Goal: Obtain resource: Obtain resource

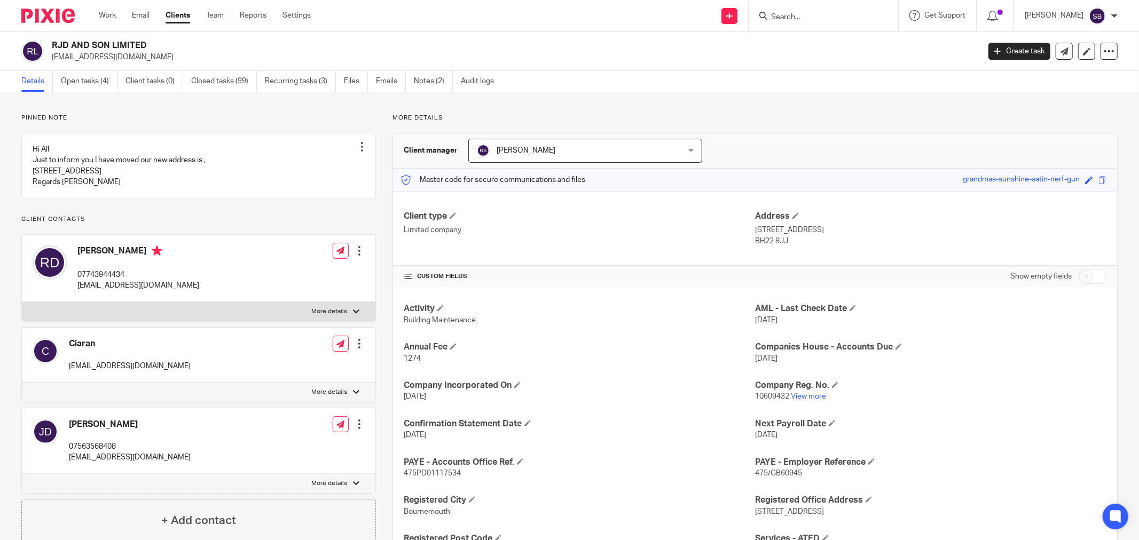
click at [805, 18] on input "Search" at bounding box center [818, 18] width 96 height 10
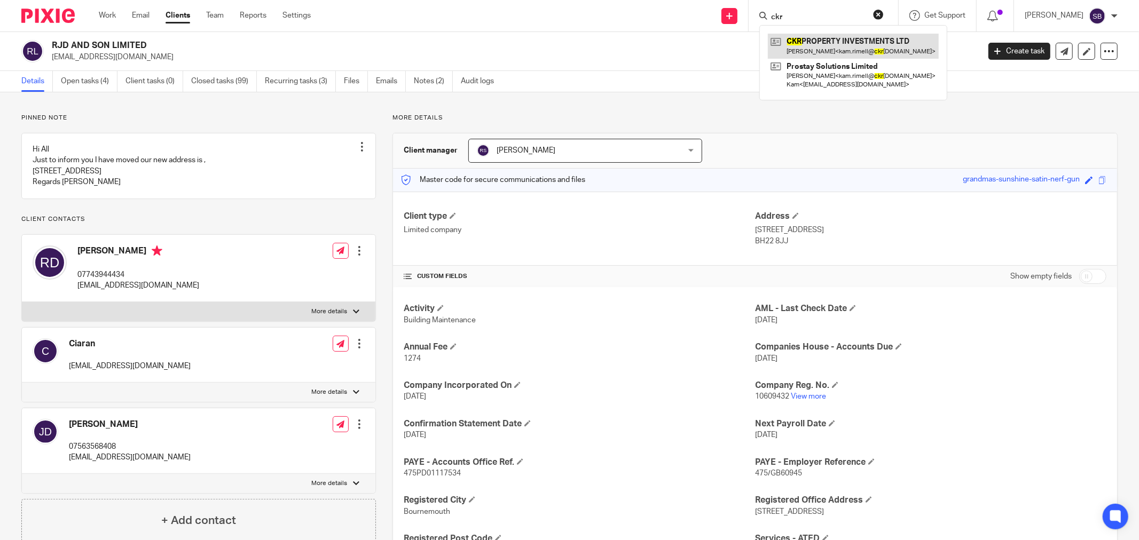
type input "ckr"
click at [873, 49] on link at bounding box center [853, 46] width 171 height 25
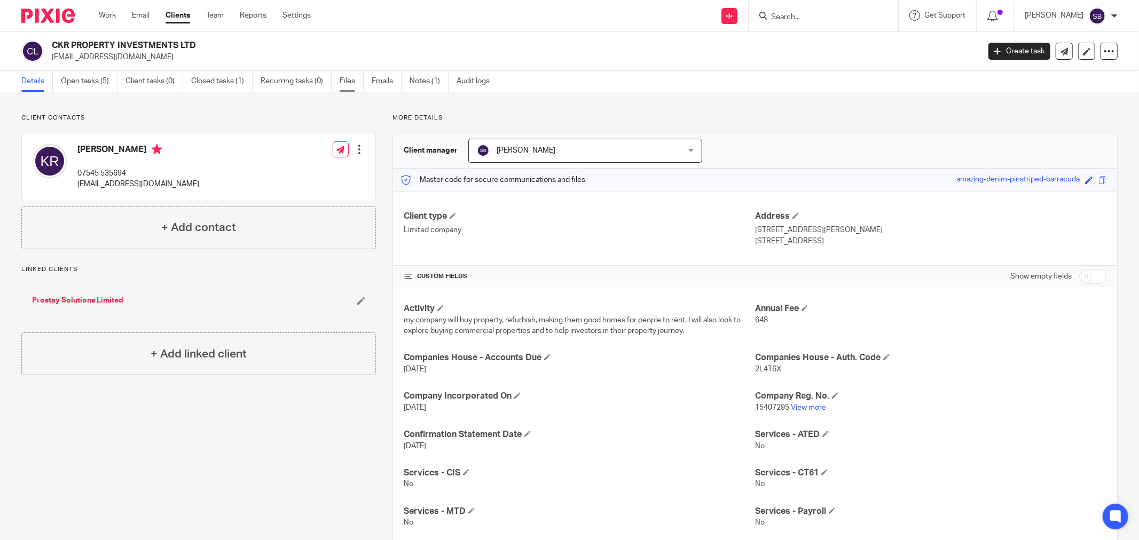
click at [357, 81] on link "Files" at bounding box center [352, 81] width 24 height 21
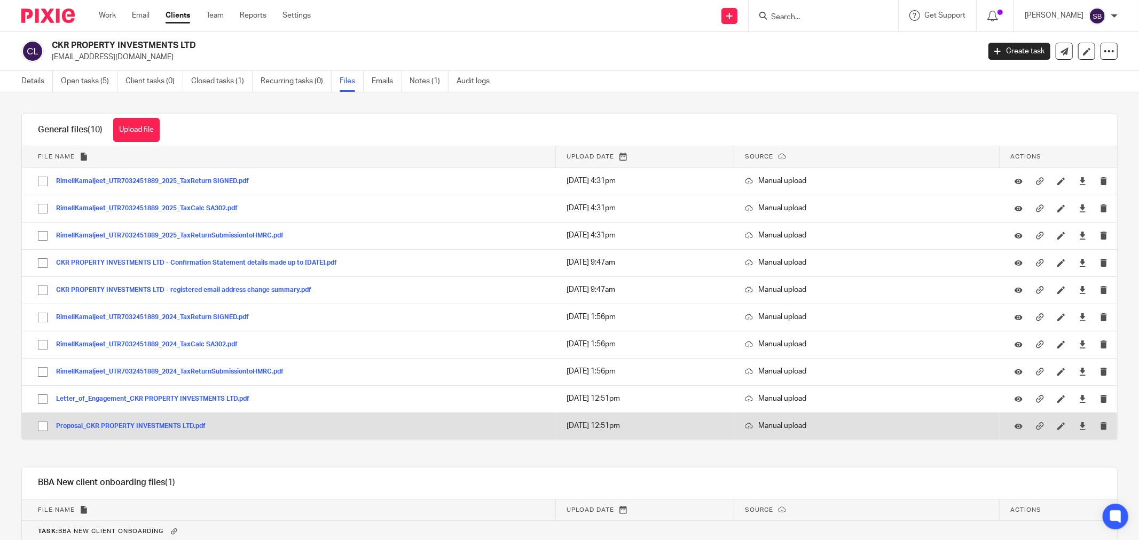
click at [171, 424] on button "Proposal_CKR PROPERTY INVESTMENTS LTD.pdf" at bounding box center [134, 426] width 157 height 7
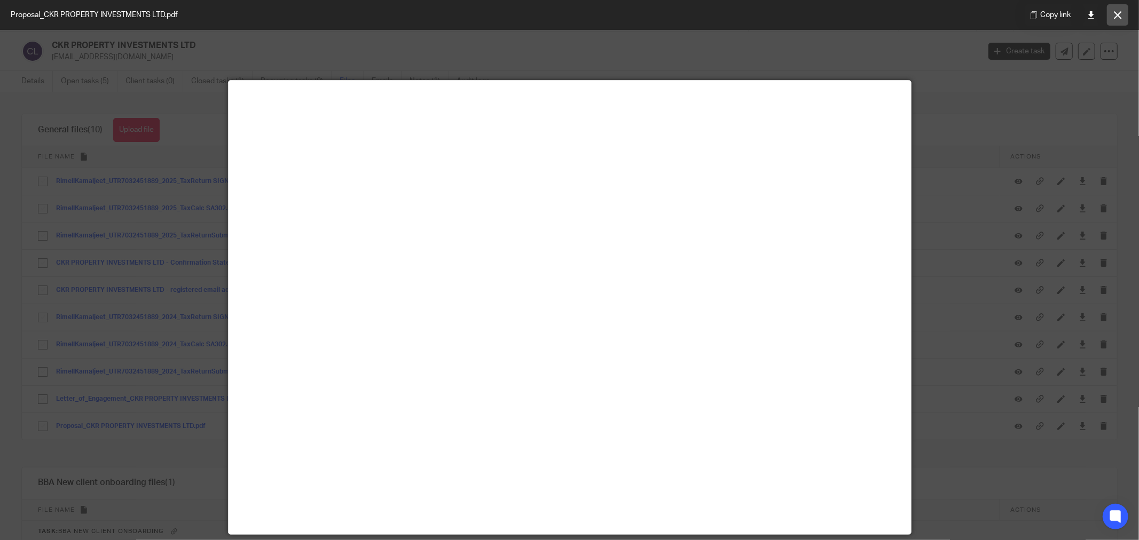
click at [1114, 11] on icon at bounding box center [1118, 15] width 8 height 8
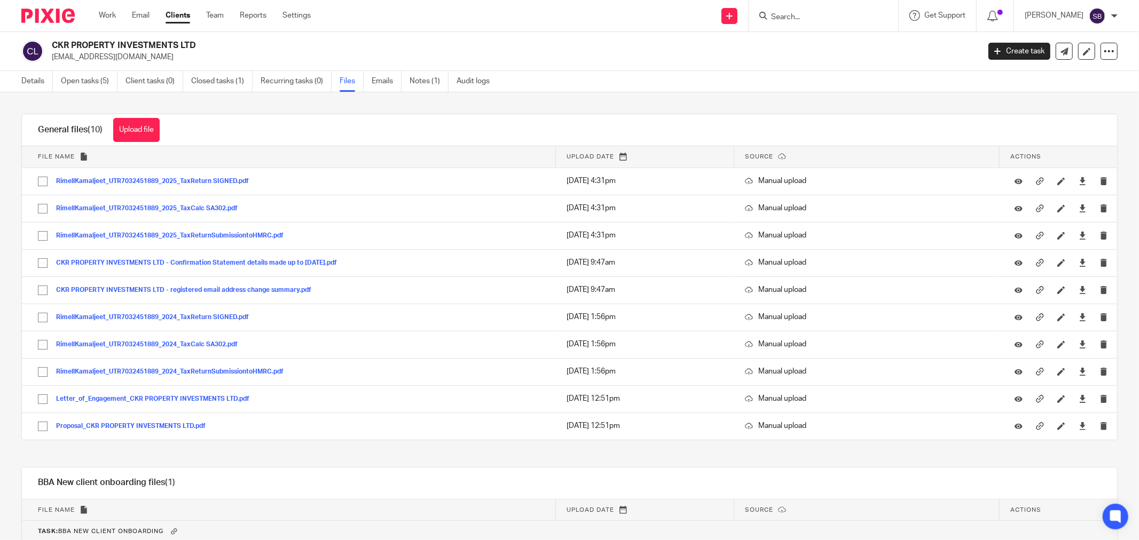
click at [832, 14] on input "Search" at bounding box center [818, 18] width 96 height 10
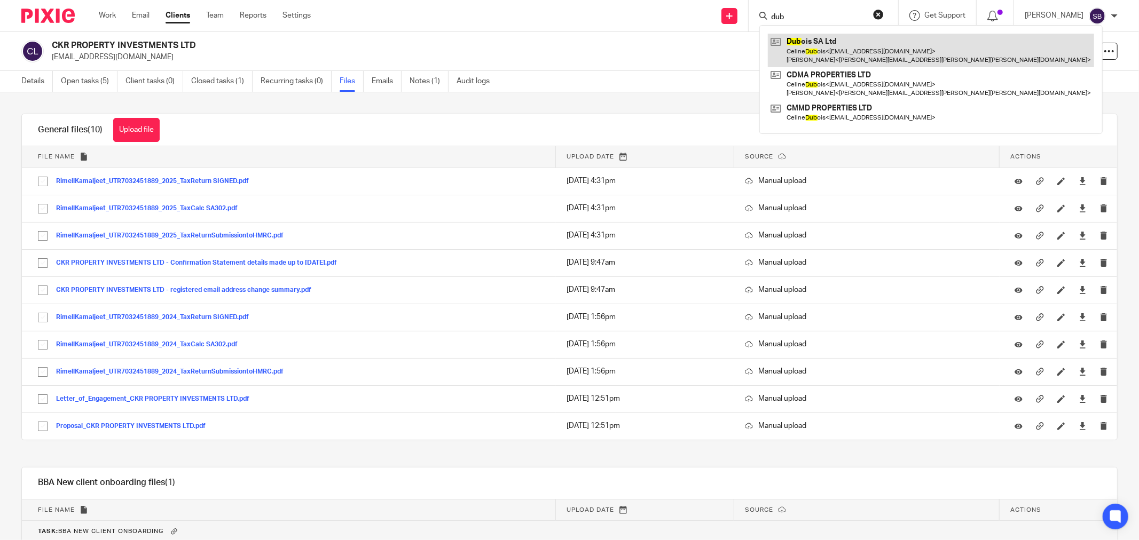
type input "dub"
click at [845, 44] on link at bounding box center [931, 50] width 326 height 33
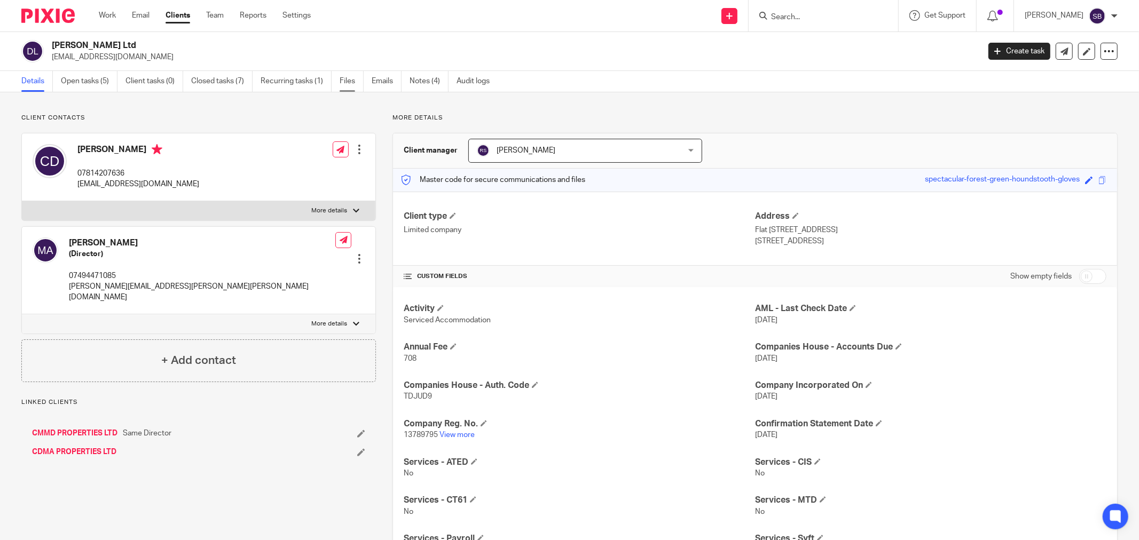
click at [355, 84] on link "Files" at bounding box center [352, 81] width 24 height 21
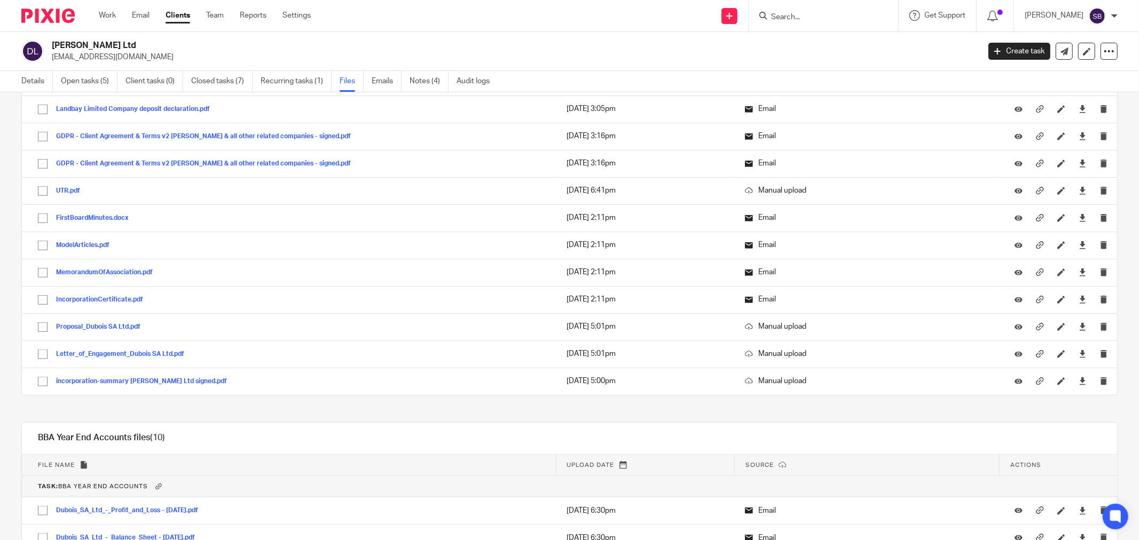
scroll to position [1010, 0]
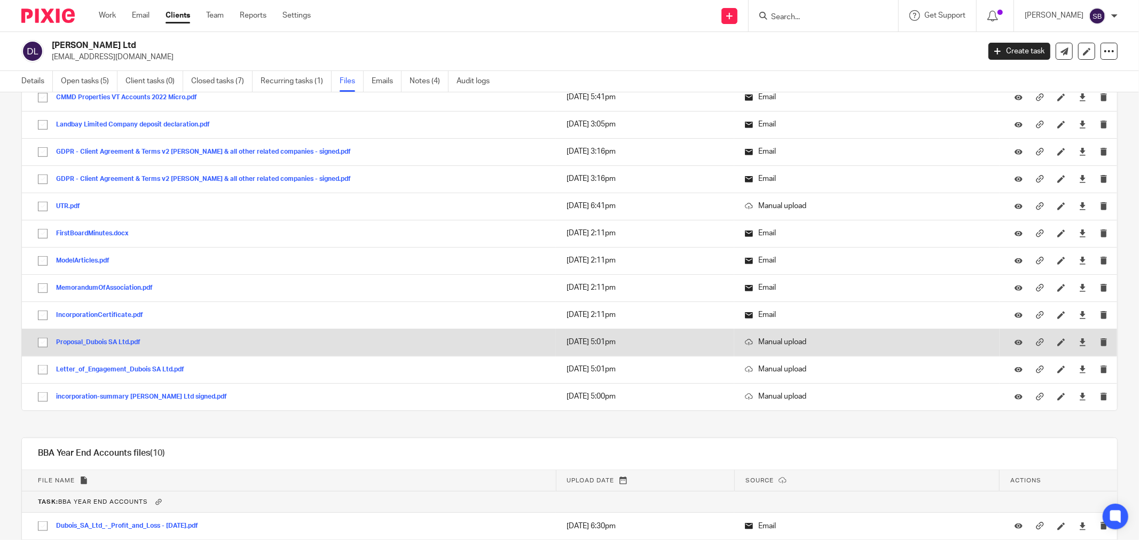
click at [110, 344] on button "Proposal_Dubois SA Ltd.pdf" at bounding box center [102, 342] width 92 height 7
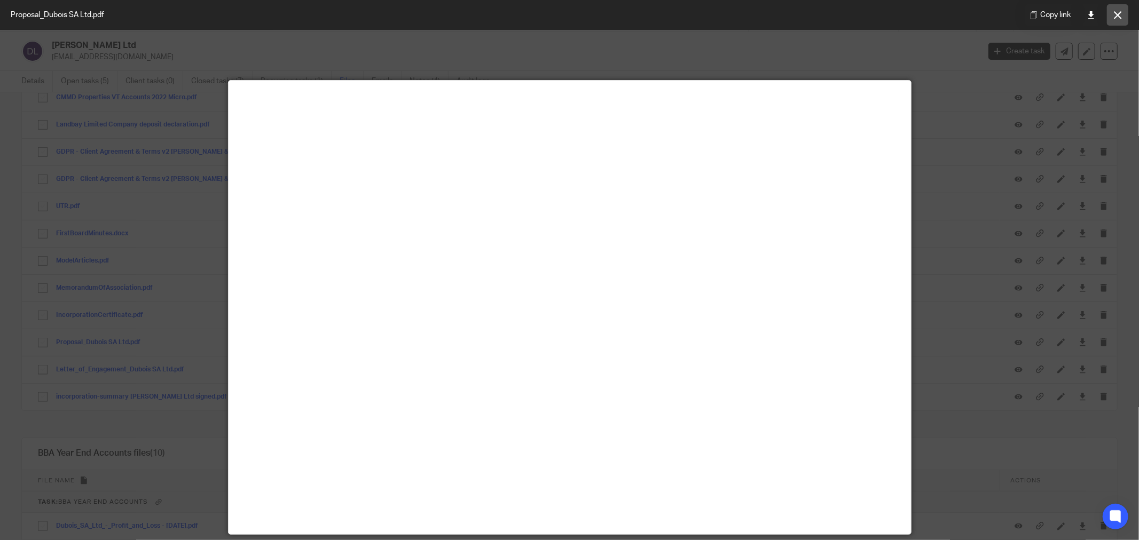
click at [1119, 16] on icon at bounding box center [1118, 15] width 8 height 8
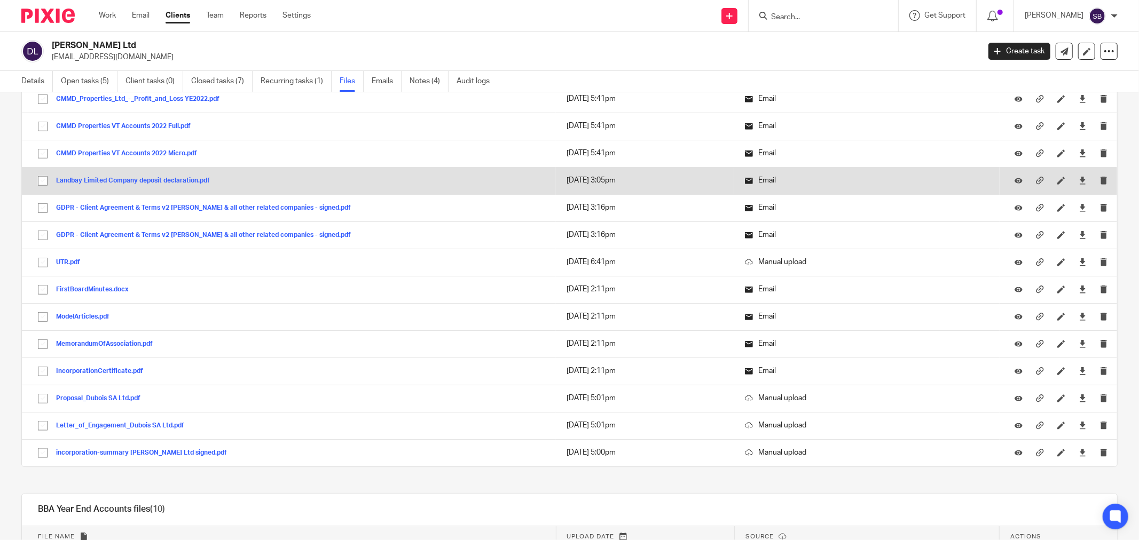
scroll to position [890, 0]
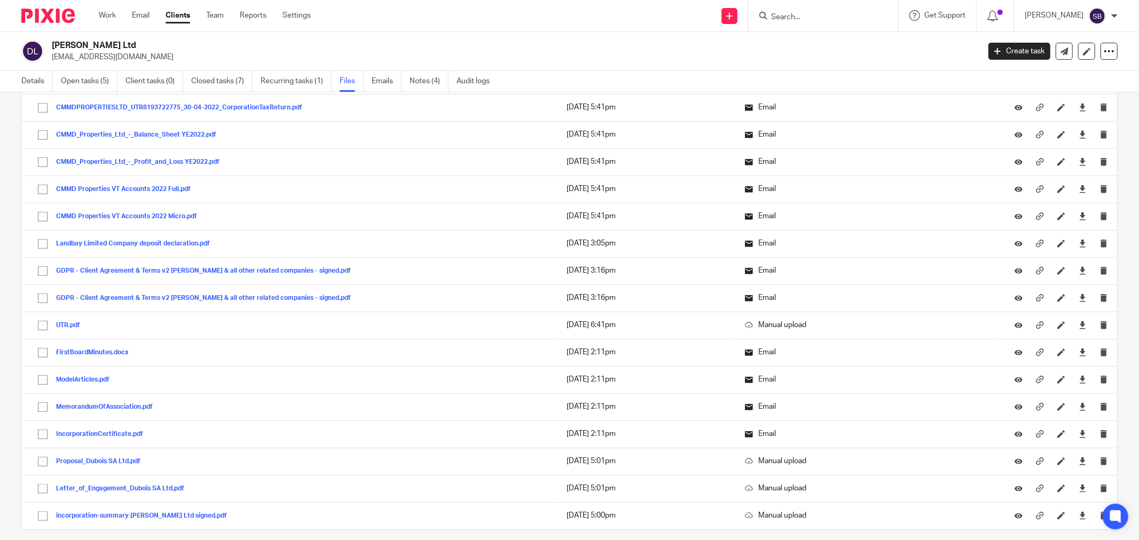
click at [851, 17] on input "Search" at bounding box center [818, 18] width 96 height 10
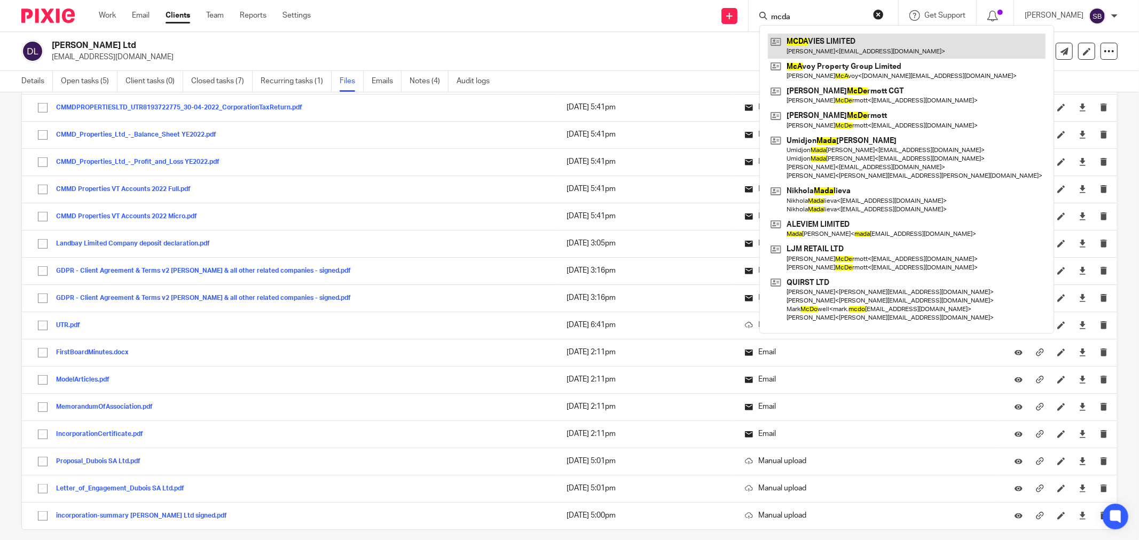
type input "mcda"
click at [855, 49] on link at bounding box center [907, 46] width 278 height 25
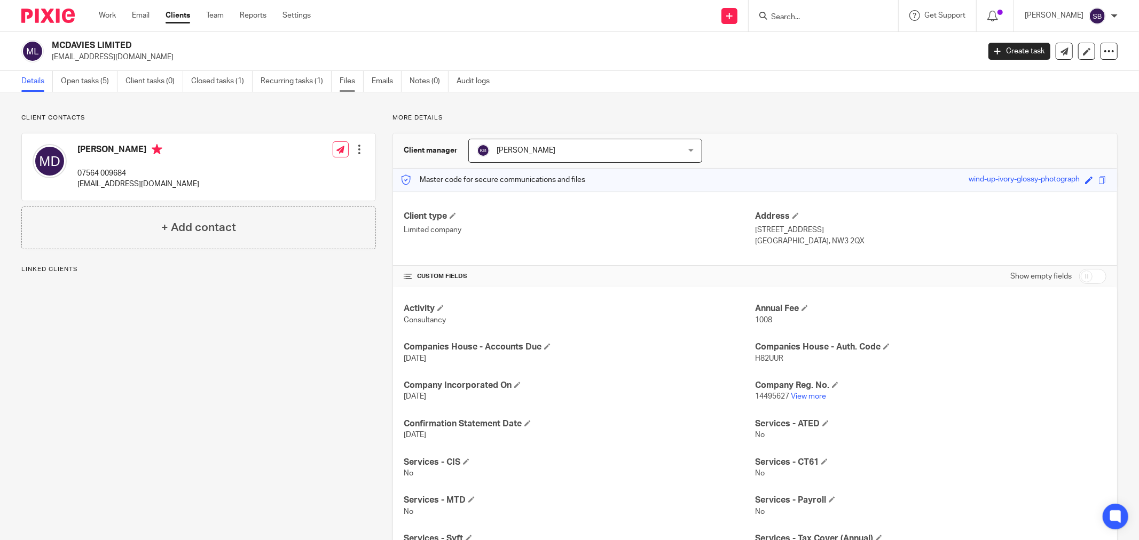
click at [351, 78] on link "Files" at bounding box center [352, 81] width 24 height 21
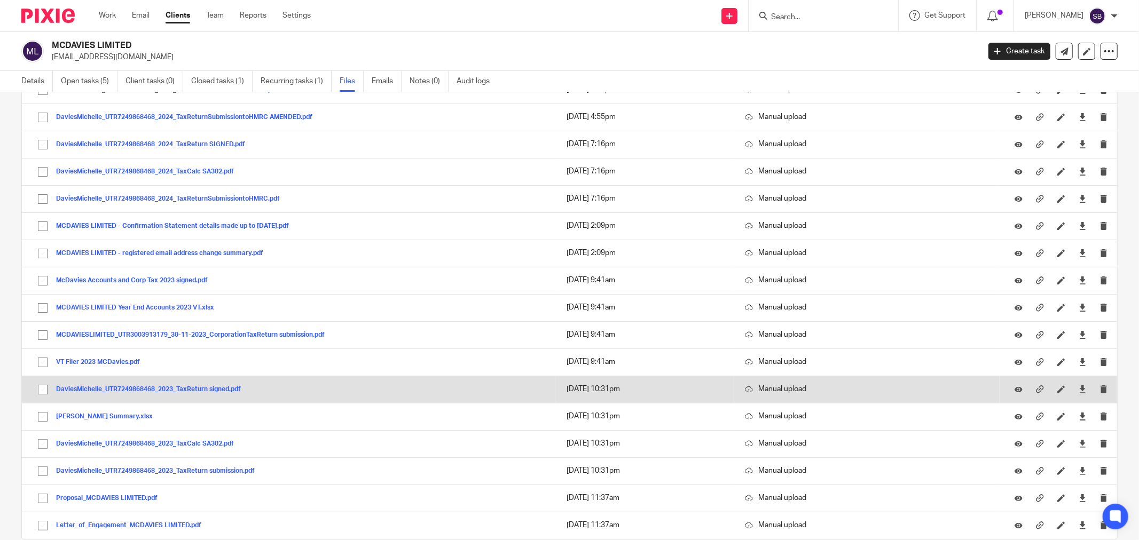
scroll to position [139, 0]
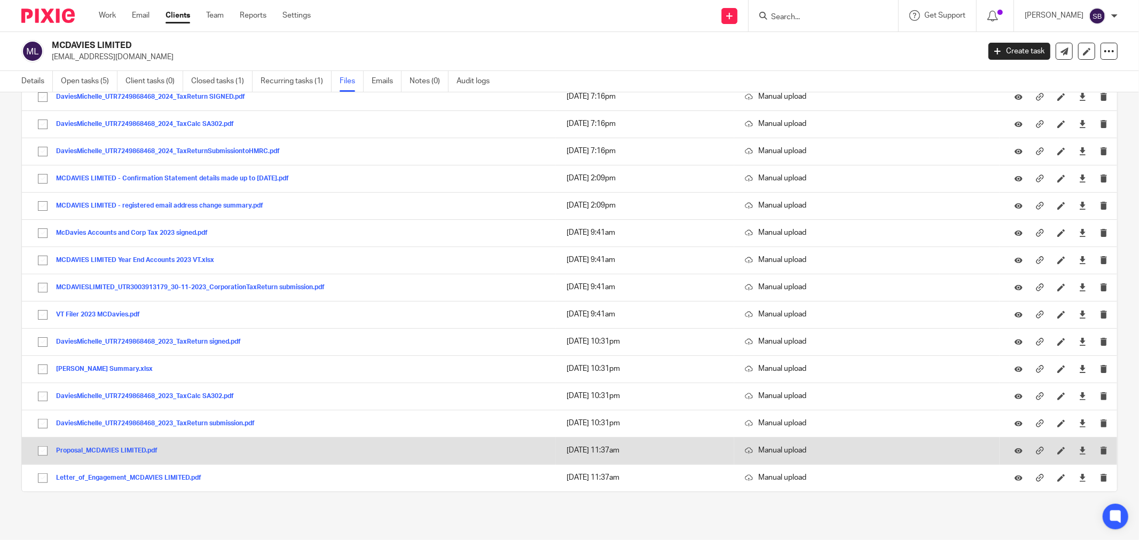
click at [143, 450] on button "Proposal_MCDAVIES LIMITED.pdf" at bounding box center [110, 450] width 109 height 7
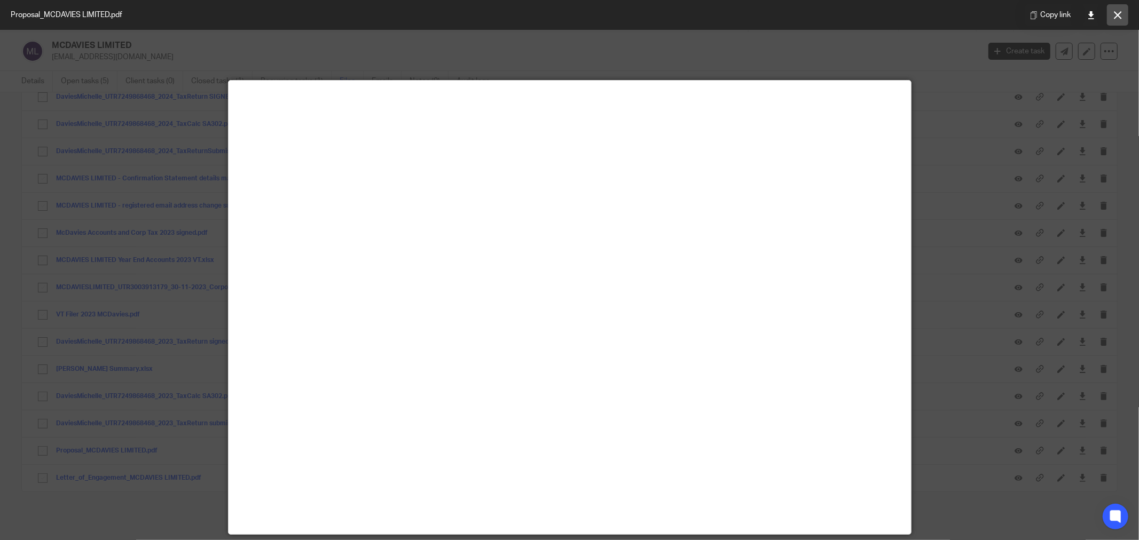
click at [1119, 12] on icon at bounding box center [1118, 15] width 8 height 8
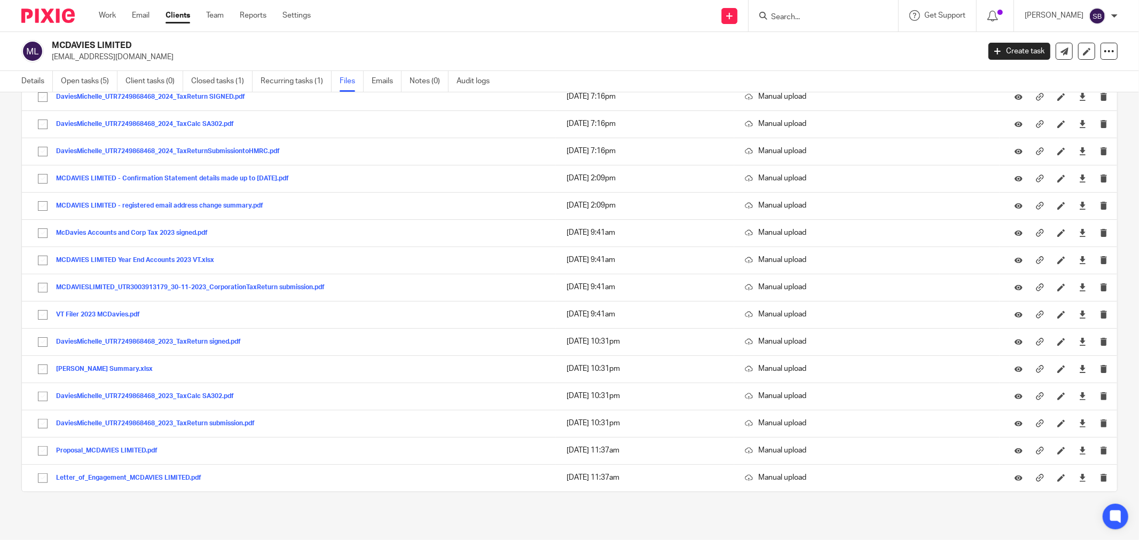
click at [845, 18] on input "Search" at bounding box center [818, 18] width 96 height 10
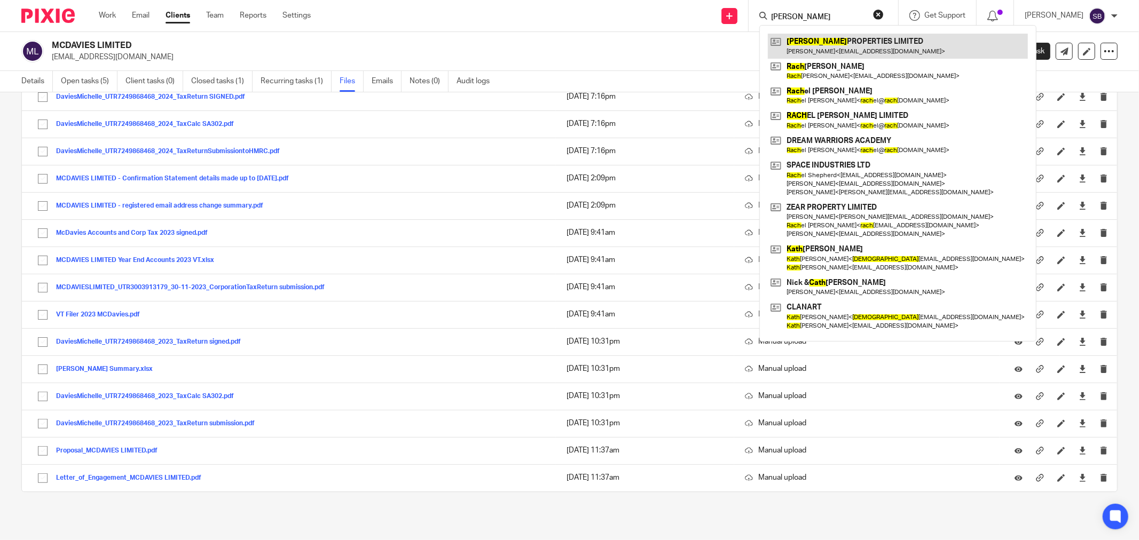
type input "rath"
click at [844, 43] on link at bounding box center [898, 46] width 260 height 25
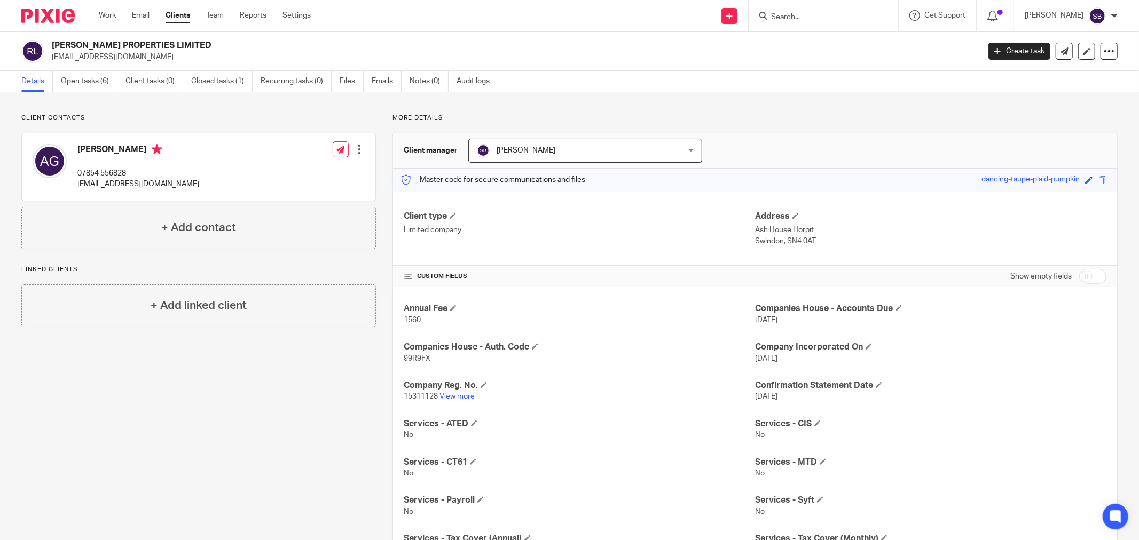
click at [340, 83] on ul "Details Open tasks (6) Client tasks (0) Closed tasks (1) Recurring tasks (0) Fi…" at bounding box center [263, 81] width 484 height 21
click at [344, 82] on link "Files" at bounding box center [352, 81] width 24 height 21
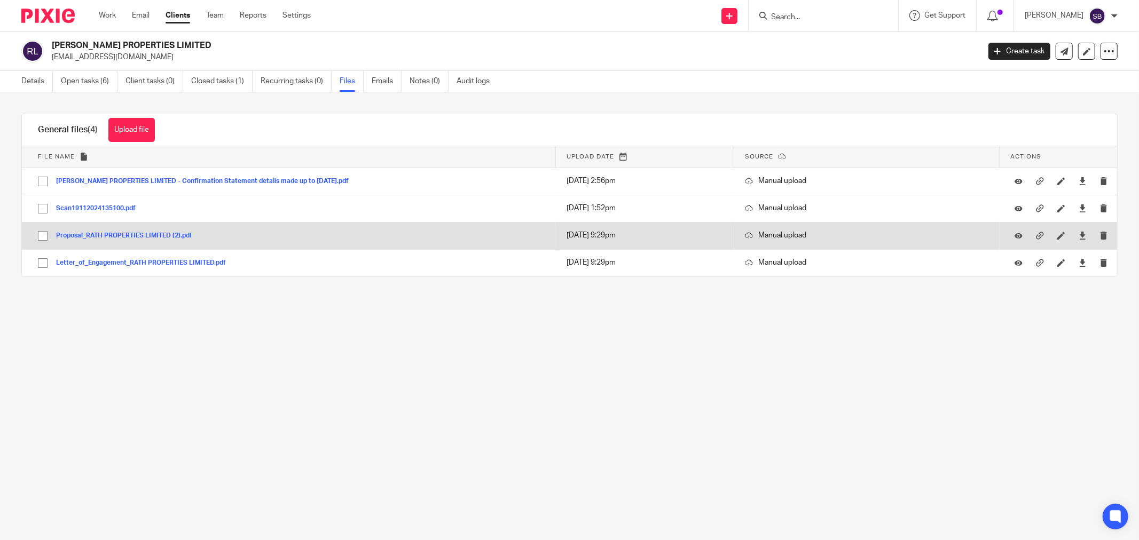
click at [152, 227] on td "Proposal_RATH PROPERTIES LIMITED (2).pdf Proposal_RATH PROPERTIES LIMITED (2) S…" at bounding box center [289, 235] width 534 height 27
click at [152, 235] on button "Proposal_RATH PROPERTIES LIMITED (2).pdf" at bounding box center [128, 235] width 144 height 7
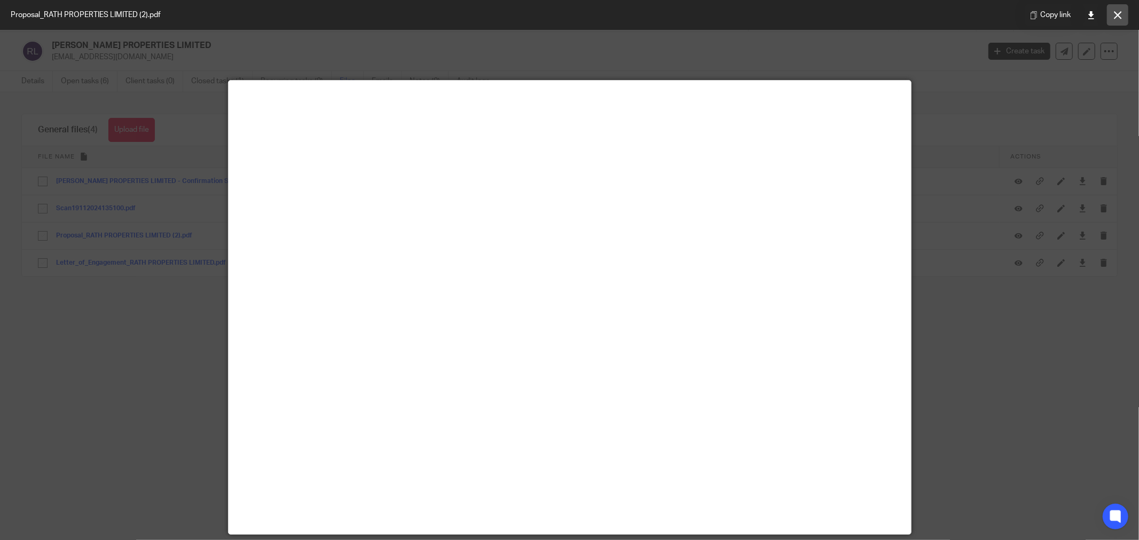
click at [1122, 12] on button at bounding box center [1117, 14] width 21 height 21
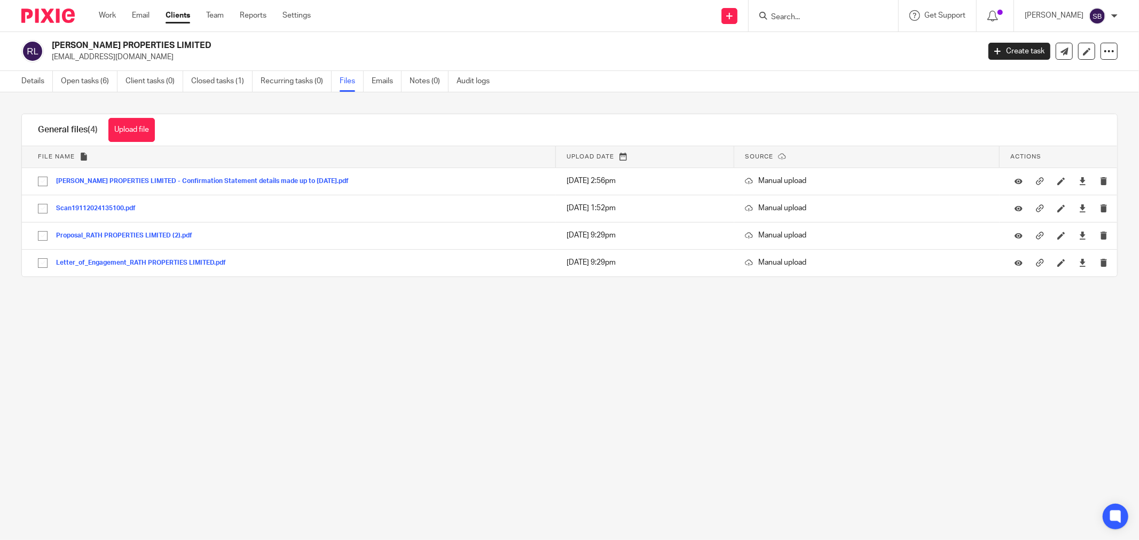
click at [847, 18] on input "Search" at bounding box center [818, 18] width 96 height 10
type input "bmc"
click button "submit" at bounding box center [0, 0] width 0 height 0
click at [836, 41] on link at bounding box center [882, 46] width 229 height 25
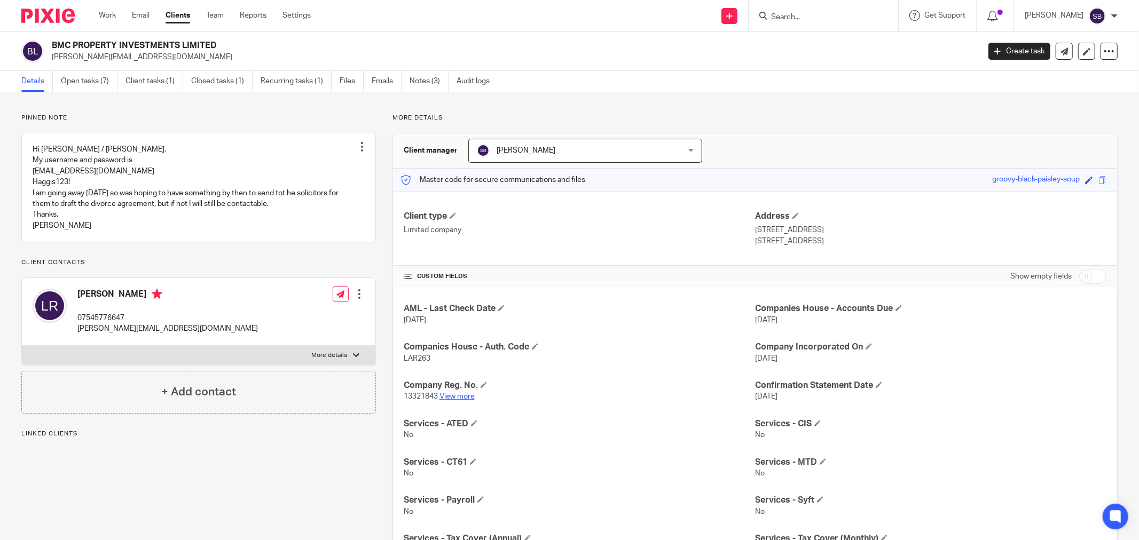
click at [449, 399] on link "View more" at bounding box center [456, 396] width 35 height 7
drag, startPoint x: 52, startPoint y: 57, endPoint x: 154, endPoint y: 58, distance: 102.0
click at [154, 58] on p "[PERSON_NAME][EMAIL_ADDRESS][DOMAIN_NAME]" at bounding box center [512, 57] width 920 height 11
copy p "[PERSON_NAME][EMAIL_ADDRESS][DOMAIN_NAME]"
click at [831, 19] on input "Search" at bounding box center [818, 18] width 96 height 10
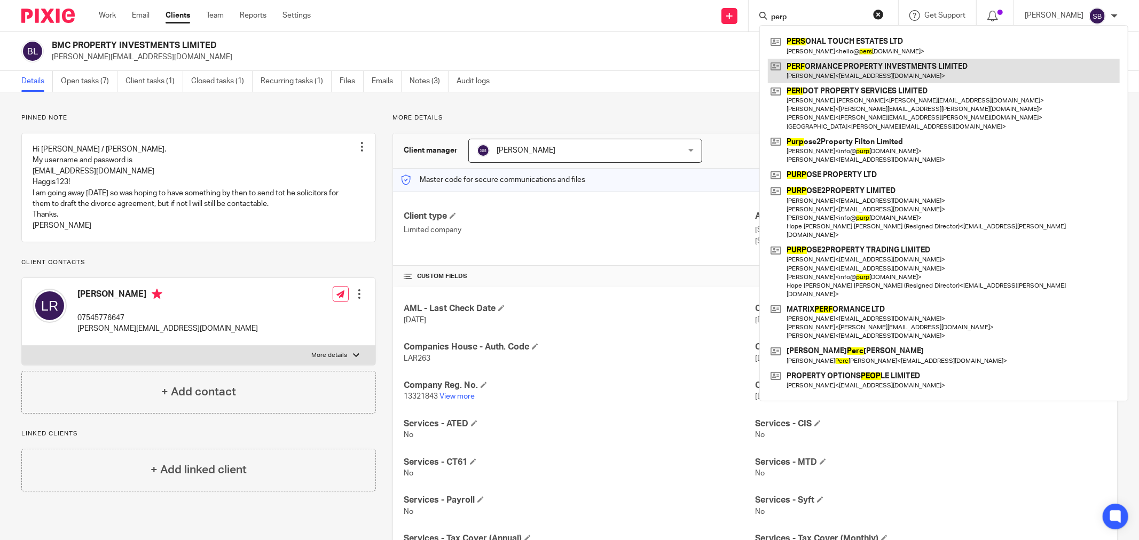
type input "perp"
click at [841, 67] on link at bounding box center [944, 71] width 352 height 25
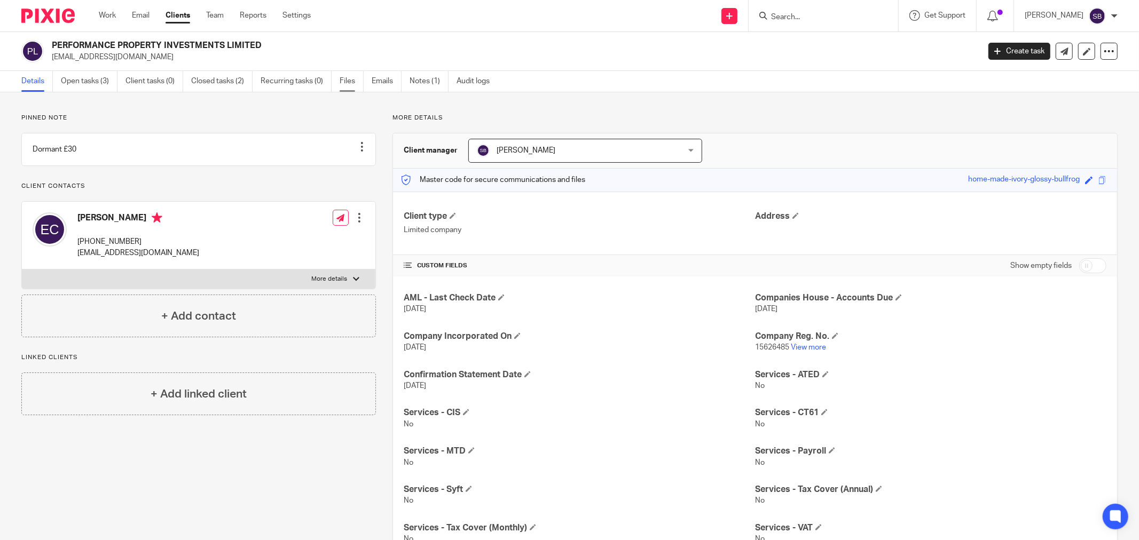
click at [350, 76] on link "Files" at bounding box center [352, 81] width 24 height 21
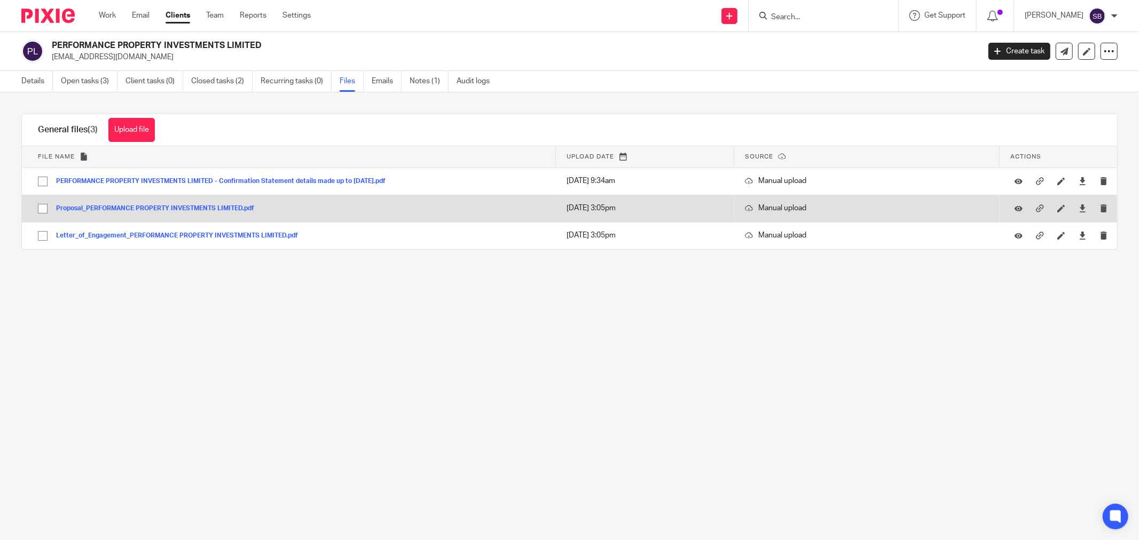
click at [211, 209] on button "Proposal_PERFORMANCE PROPERTY INVESTMENTS LIMITED.pdf" at bounding box center [159, 208] width 206 height 7
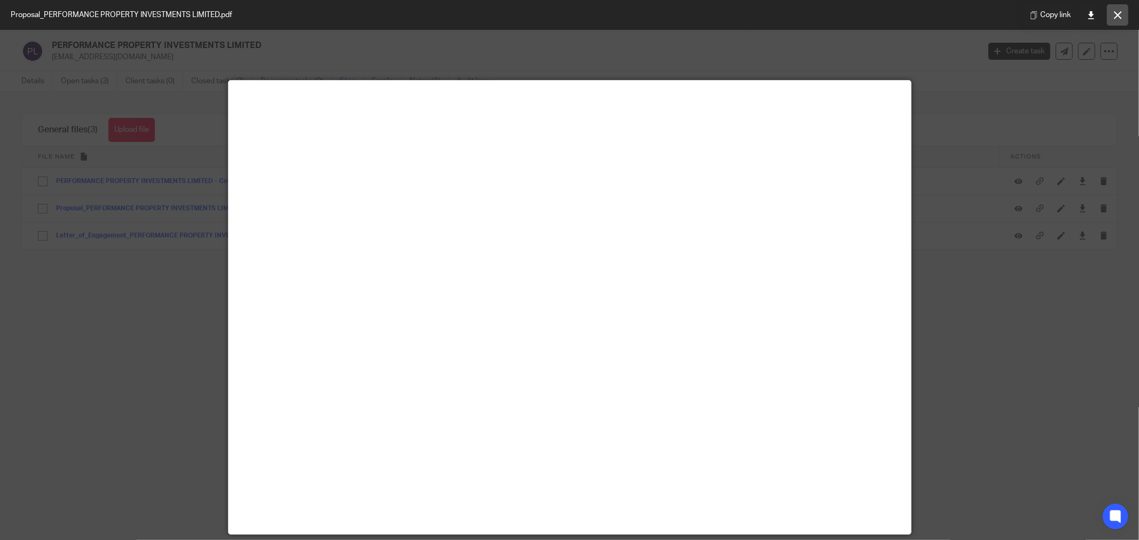
click at [1114, 13] on icon at bounding box center [1118, 15] width 8 height 8
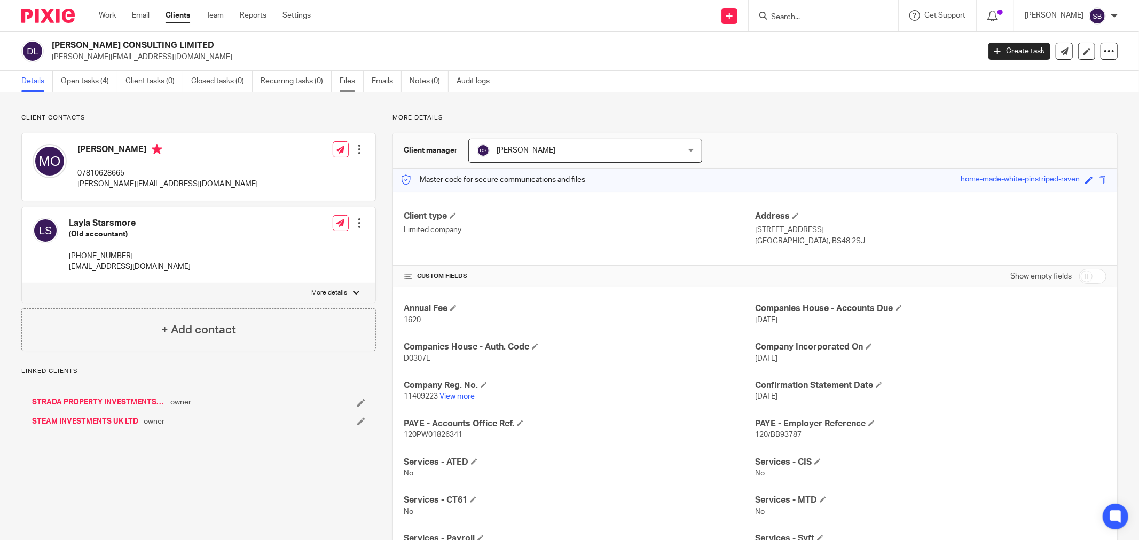
click at [352, 83] on link "Files" at bounding box center [352, 81] width 24 height 21
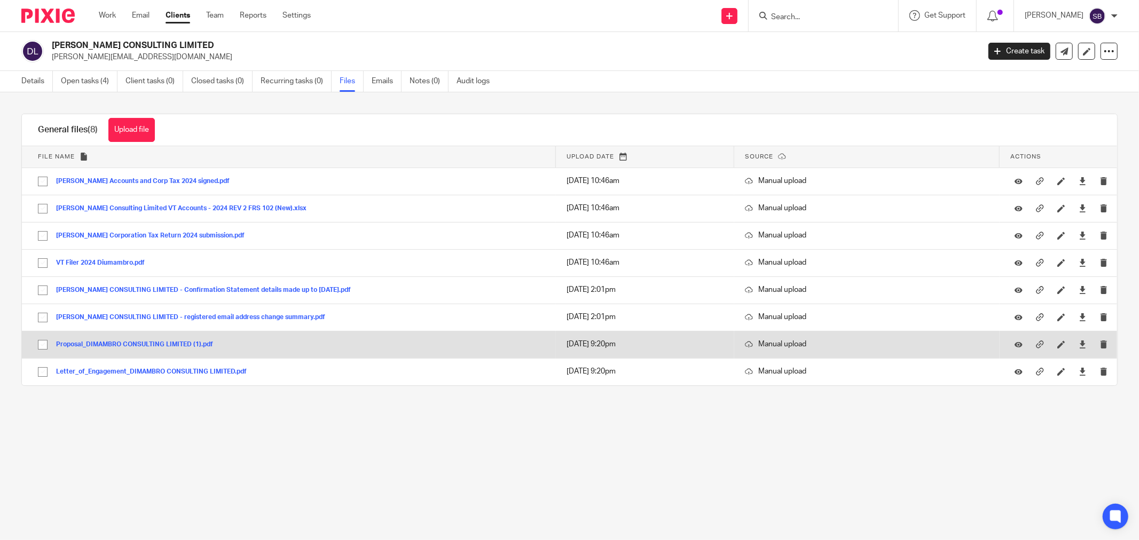
click at [145, 344] on button "Proposal_DIMAMBRO CONSULTING LIMITED (1).pdf" at bounding box center [138, 344] width 165 height 7
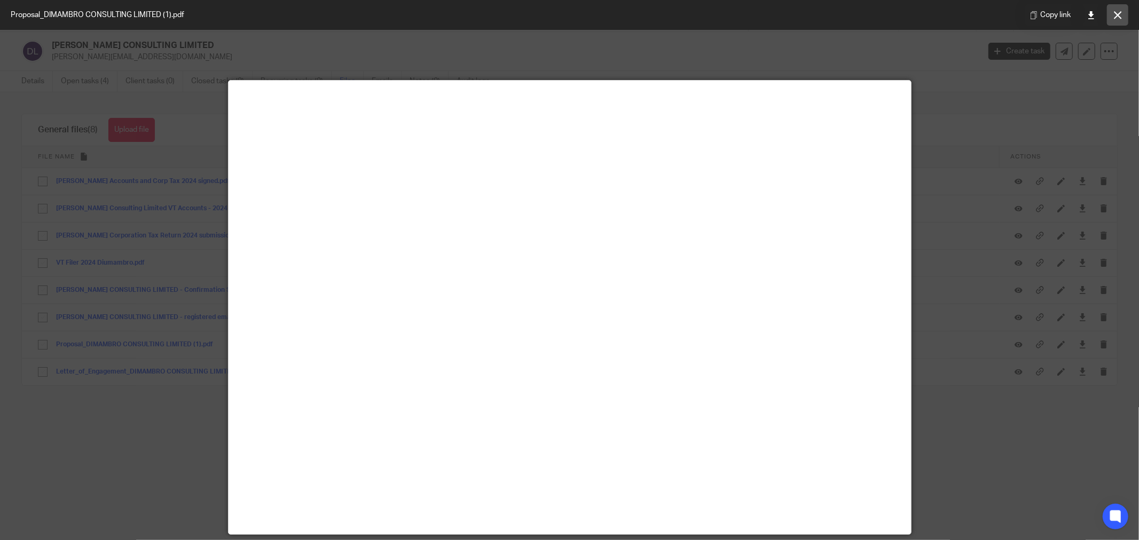
click at [1117, 12] on icon at bounding box center [1118, 15] width 8 height 8
